Goal: Transaction & Acquisition: Purchase product/service

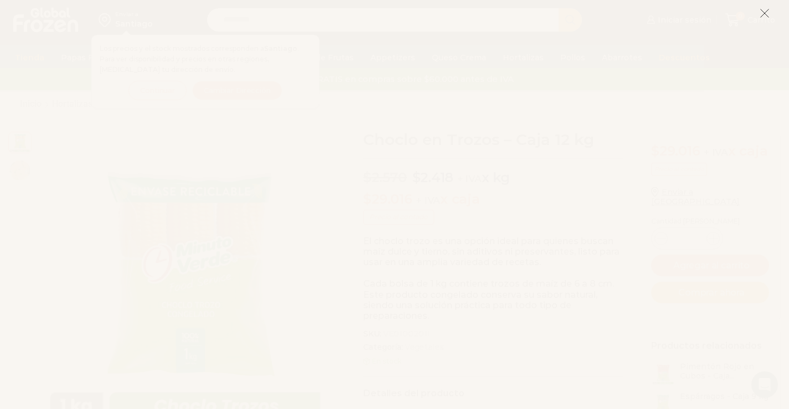
click at [767, 14] on icon at bounding box center [765, 13] width 10 height 10
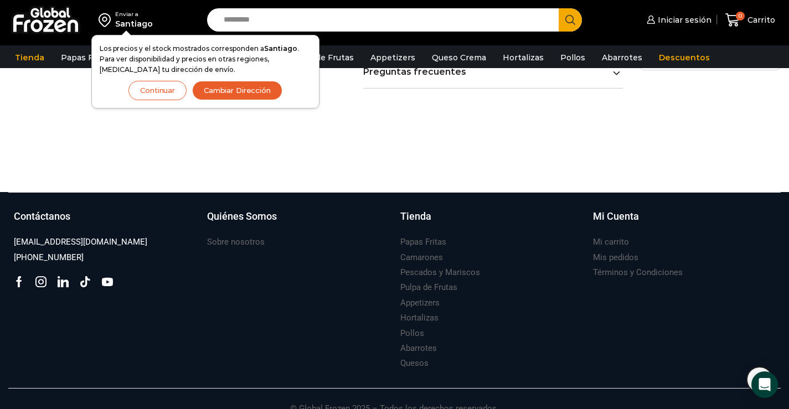
scroll to position [689, 0]
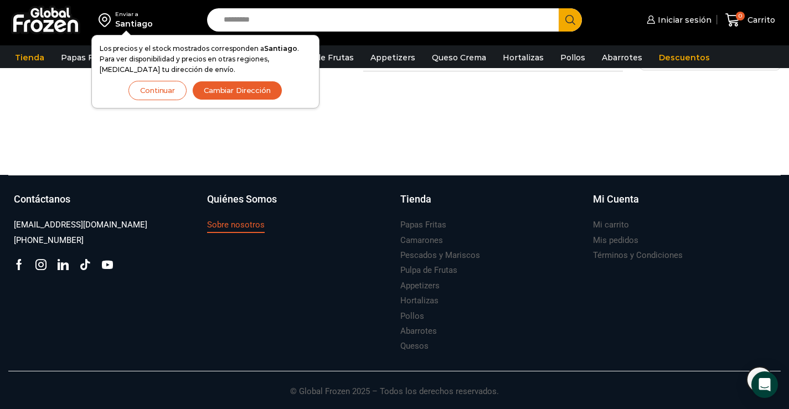
click at [231, 223] on h3 "Sobre nosotros" at bounding box center [236, 225] width 58 height 12
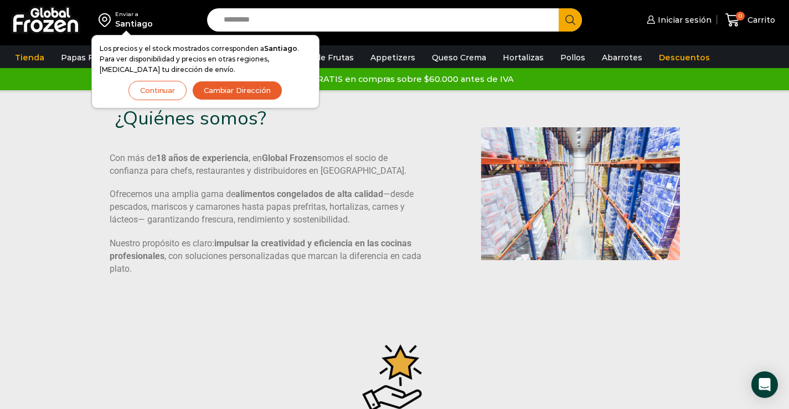
click at [218, 88] on button "Cambiar Dirección" at bounding box center [237, 90] width 90 height 19
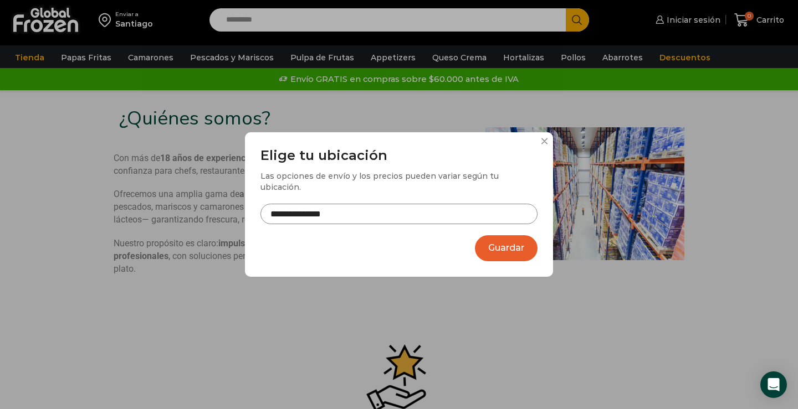
click at [442, 211] on input "**********" at bounding box center [398, 214] width 277 height 20
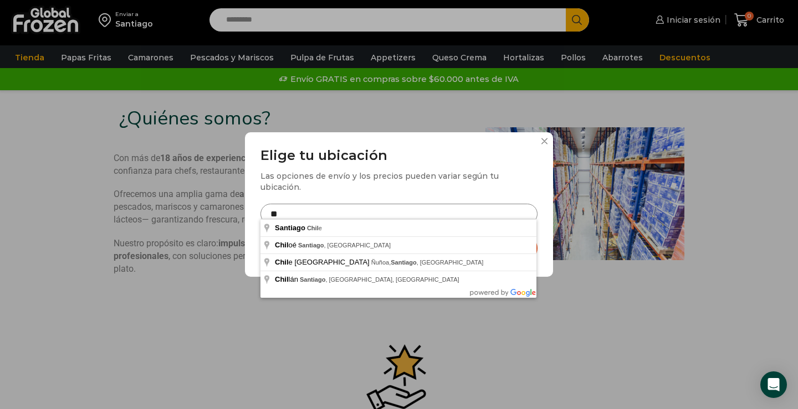
type input "*"
type input "**********"
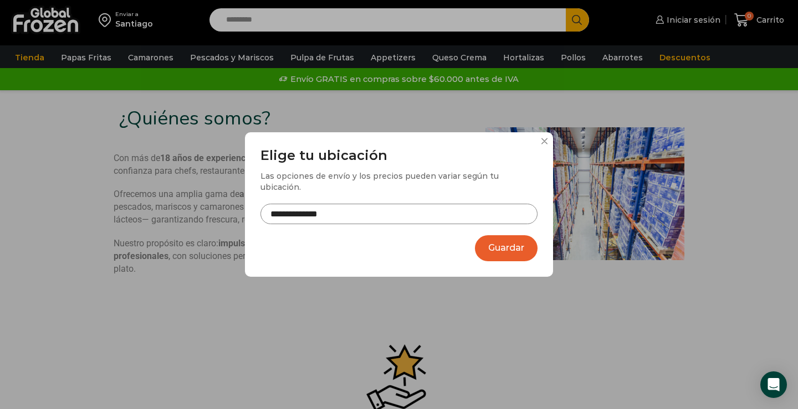
click at [495, 251] on button "Guardar" at bounding box center [506, 248] width 63 height 26
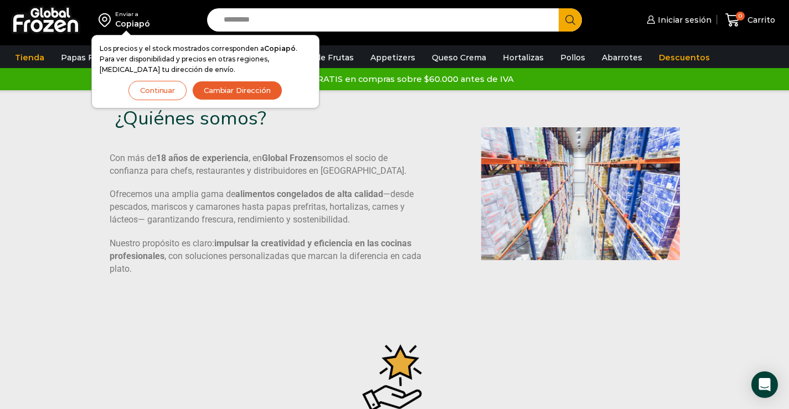
click at [142, 93] on button "Continuar" at bounding box center [158, 90] width 58 height 19
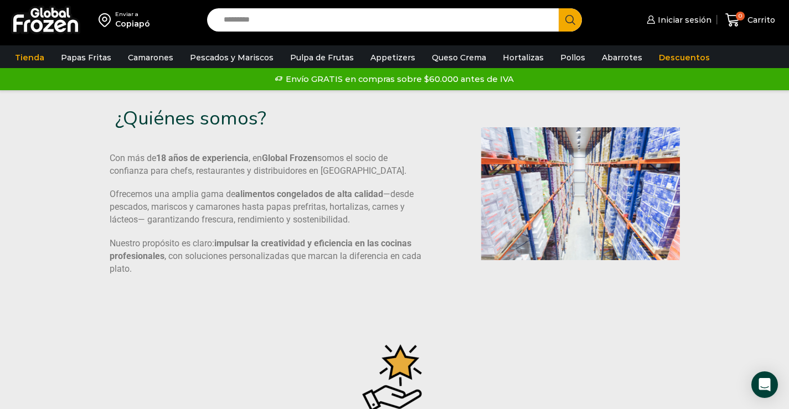
click at [262, 10] on input "Search input" at bounding box center [386, 19] width 336 height 23
click at [559, 8] on button "Search" at bounding box center [570, 19] width 23 height 23
type input "**********"
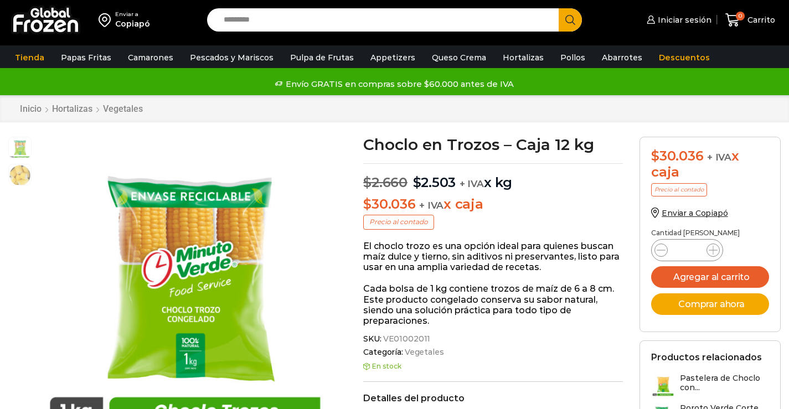
scroll to position [1, 0]
drag, startPoint x: 0, startPoint y: 0, endPoint x: 797, endPoint y: 152, distance: 811.7
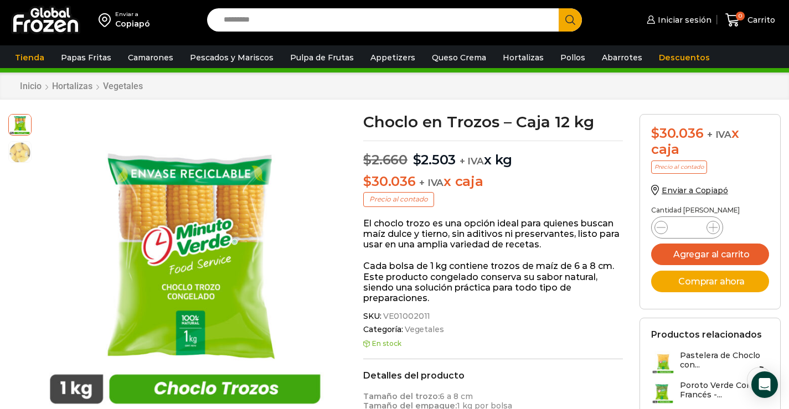
scroll to position [33, 0]
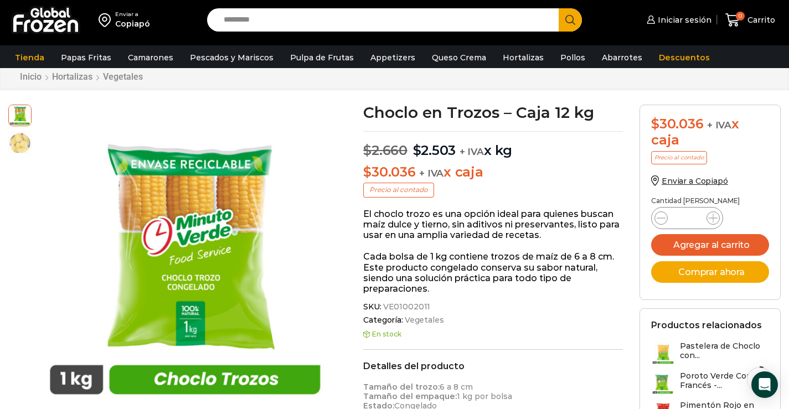
click at [690, 218] on input "*" at bounding box center [687, 219] width 21 height 16
type input "**"
click at [706, 249] on button "Agregar al carrito" at bounding box center [711, 245] width 118 height 22
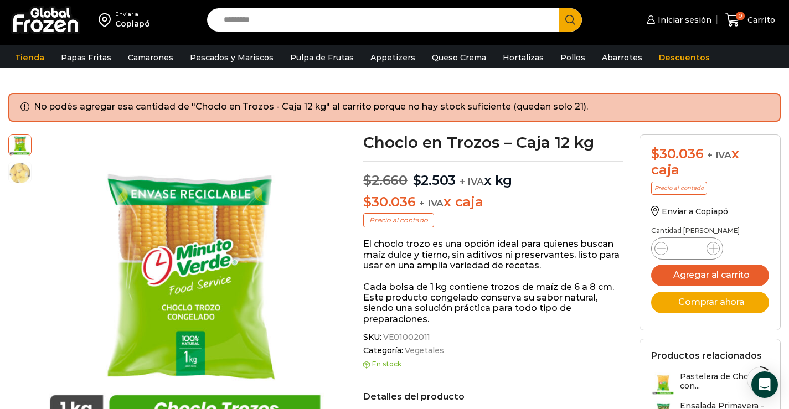
scroll to position [86, 0]
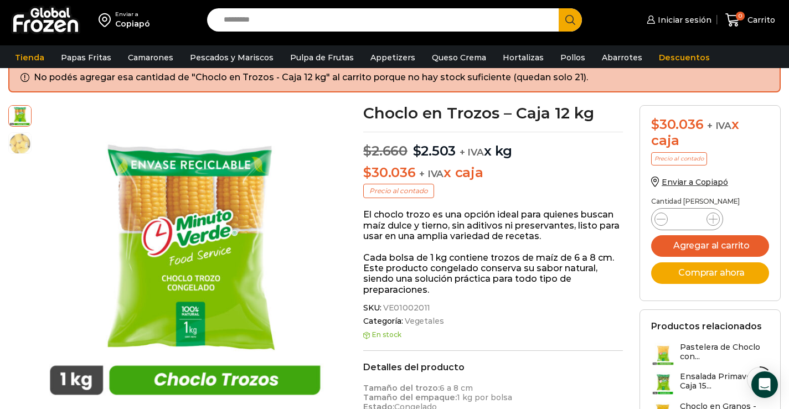
click at [690, 222] on input "*" at bounding box center [687, 220] width 21 height 16
type input "**"
click at [705, 246] on button "Agregar al carrito" at bounding box center [711, 246] width 118 height 22
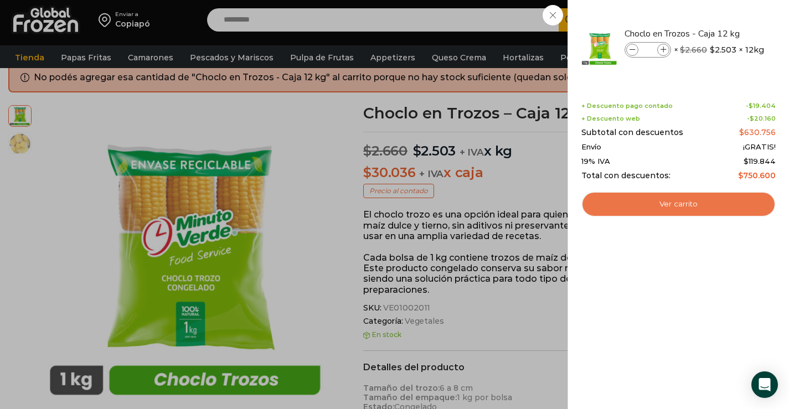
click at [691, 208] on link "Ver carrito" at bounding box center [679, 204] width 194 height 25
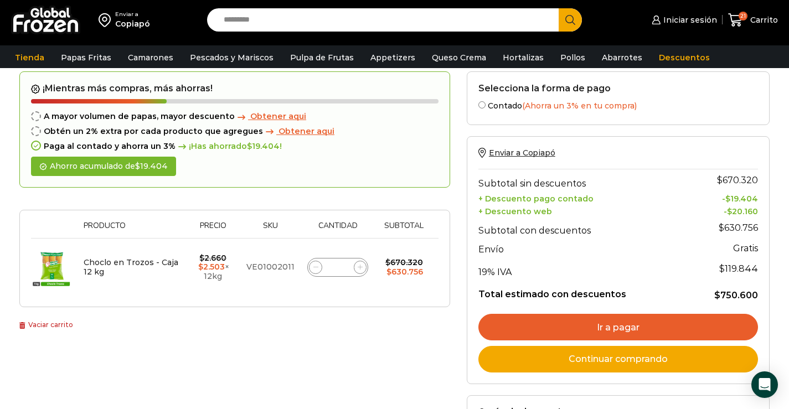
scroll to position [54, 0]
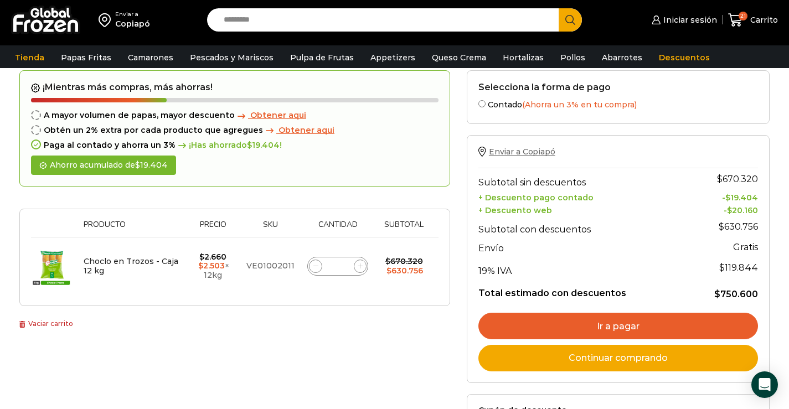
click at [504, 151] on span "Enviar a Copiapó" at bounding box center [522, 152] width 66 height 10
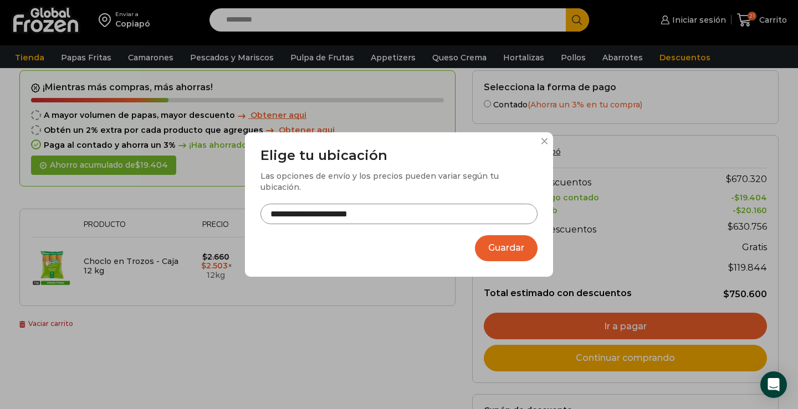
click at [544, 145] on button at bounding box center [544, 141] width 7 height 7
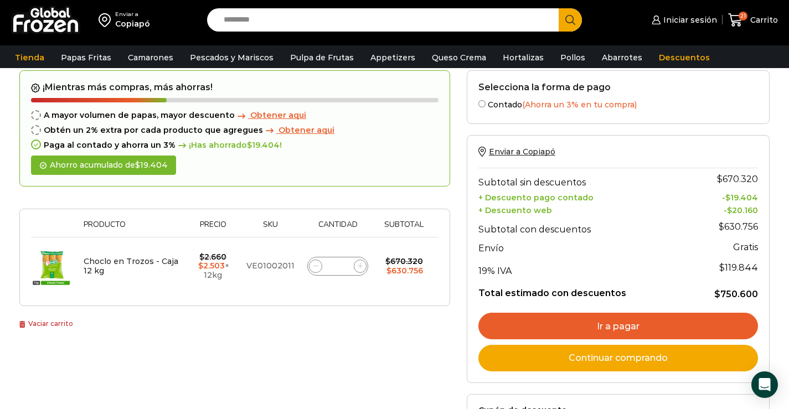
scroll to position [402, 0]
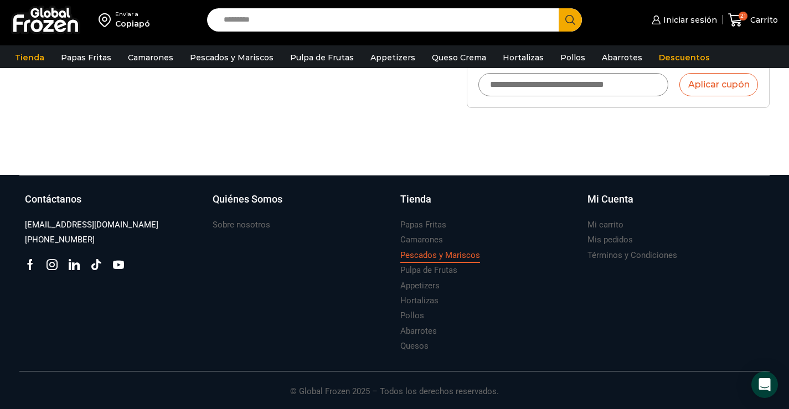
click at [433, 250] on h3 "Pescados y Mariscos" at bounding box center [441, 256] width 80 height 12
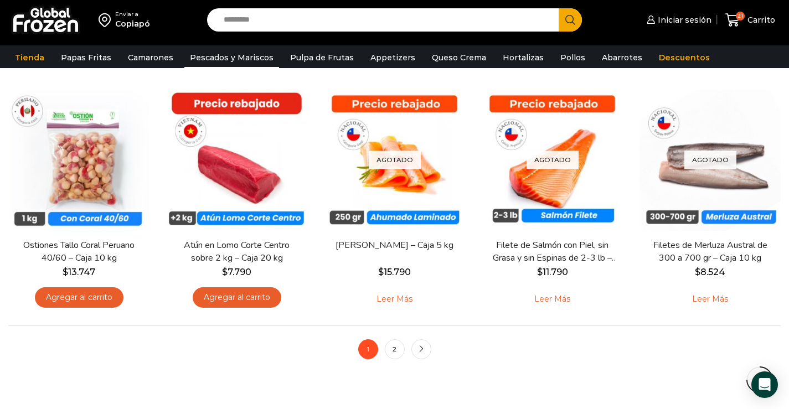
scroll to position [826, 0]
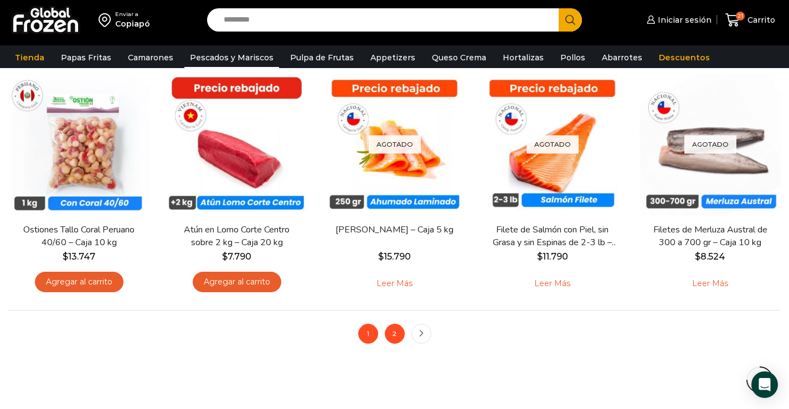
click at [390, 332] on link "2" at bounding box center [395, 334] width 20 height 20
